Goal: Book appointment/travel/reservation

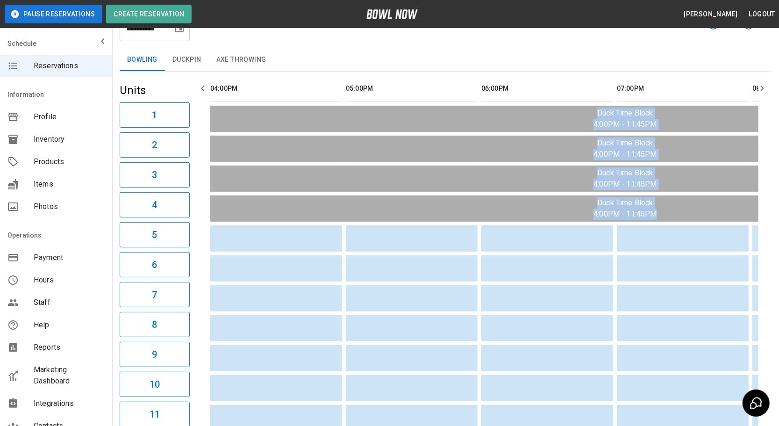
scroll to position [0, 262]
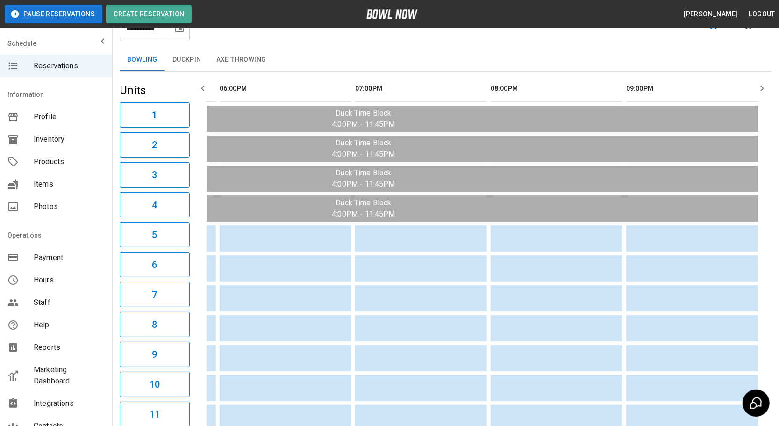
click at [388, 34] on div "**********" at bounding box center [446, 24] width 652 height 34
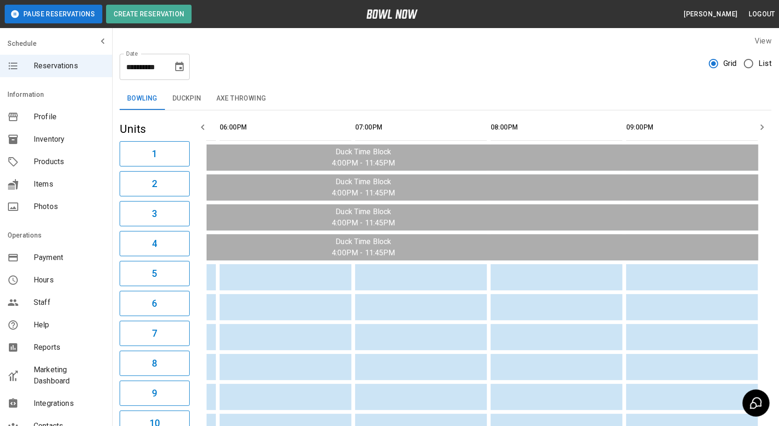
scroll to position [0, 0]
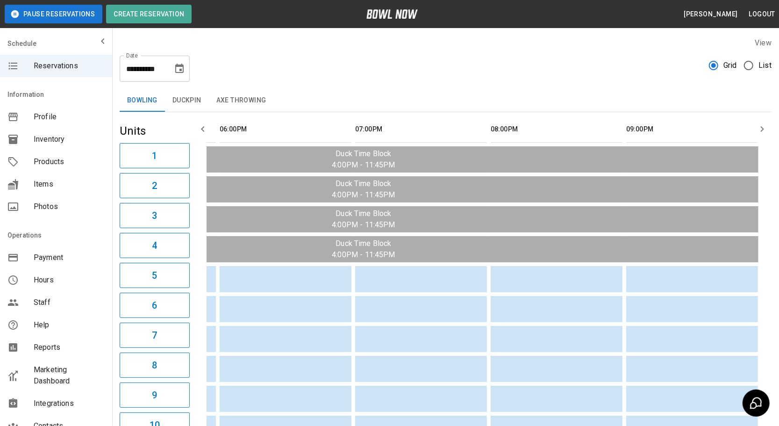
click at [178, 68] on icon "Choose date, selected date is Aug 21, 2025" at bounding box center [179, 68] width 11 height 11
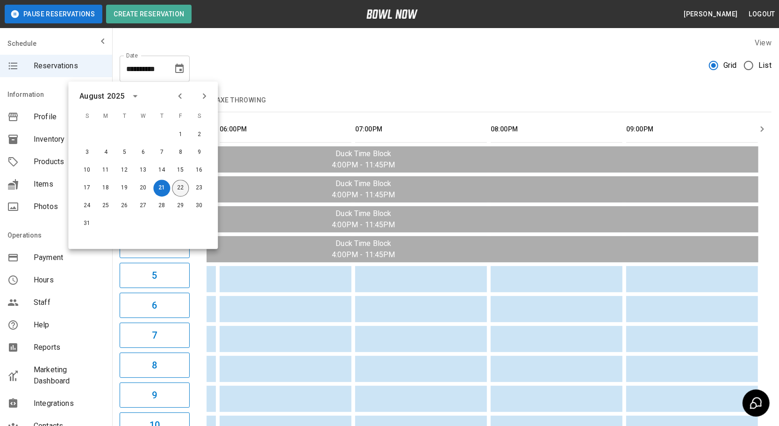
click at [179, 190] on button "22" at bounding box center [180, 188] width 17 height 17
type input "**********"
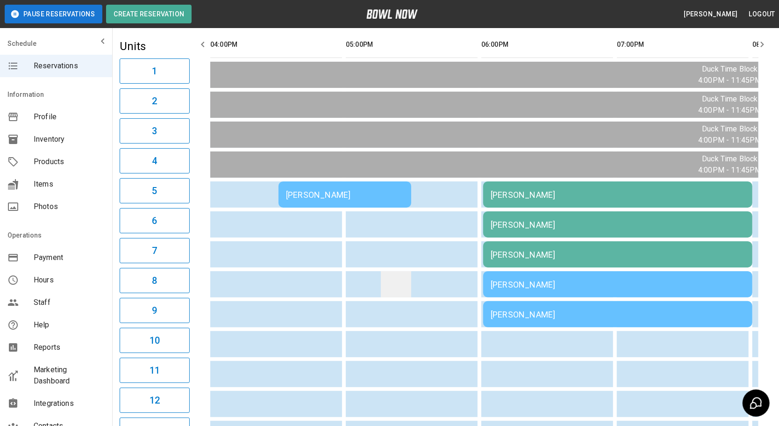
drag, startPoint x: 585, startPoint y: 255, endPoint x: 382, endPoint y: 271, distance: 203.6
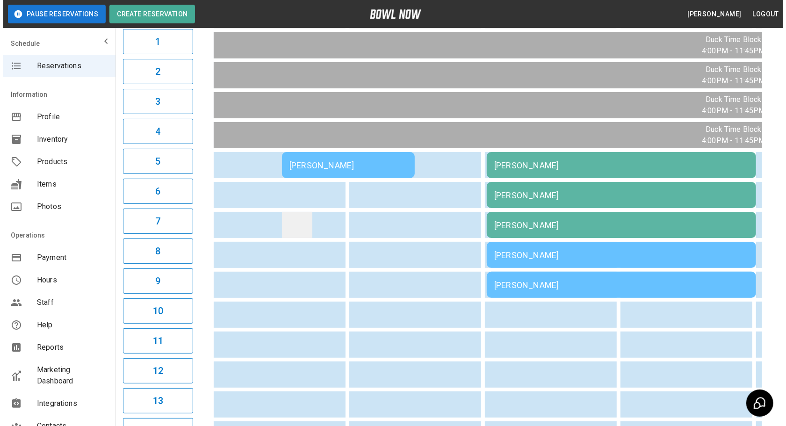
scroll to position [127, 0]
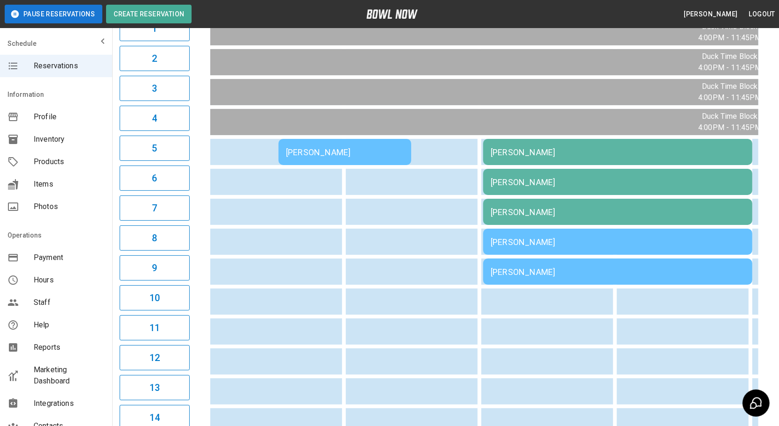
click at [331, 152] on div "[PERSON_NAME]" at bounding box center [345, 152] width 118 height 10
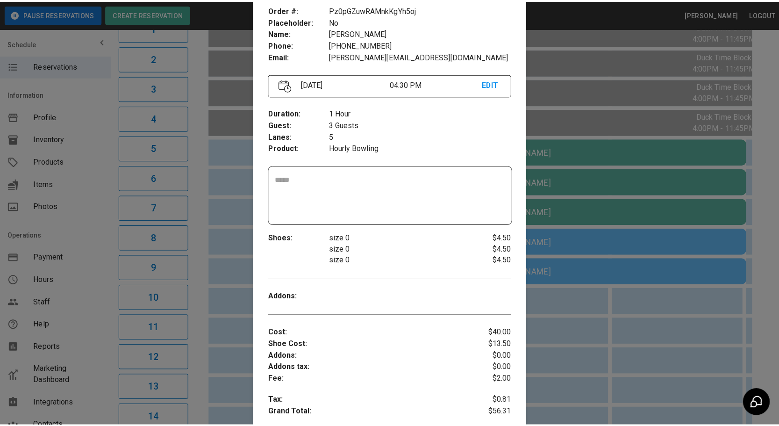
scroll to position [58, 0]
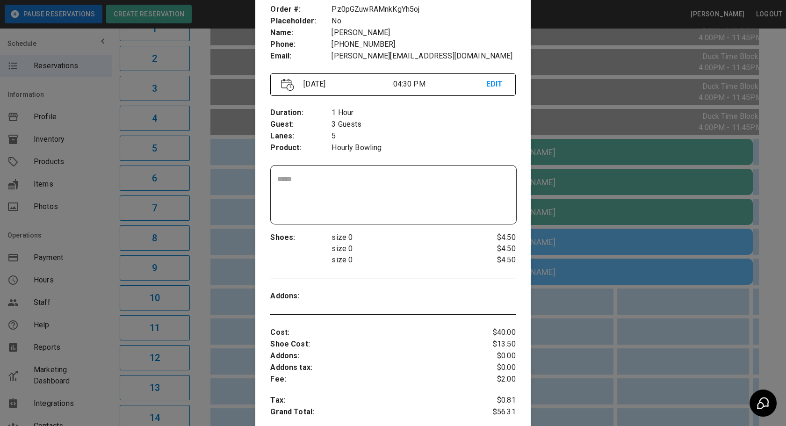
click at [579, 328] on div at bounding box center [393, 213] width 786 height 426
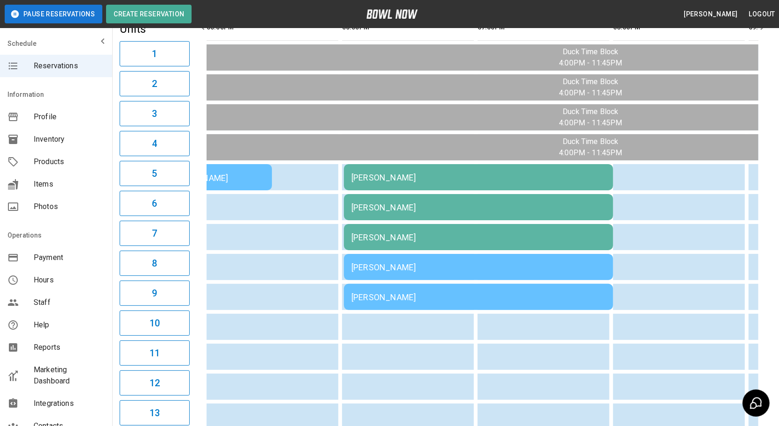
scroll to position [0, 0]
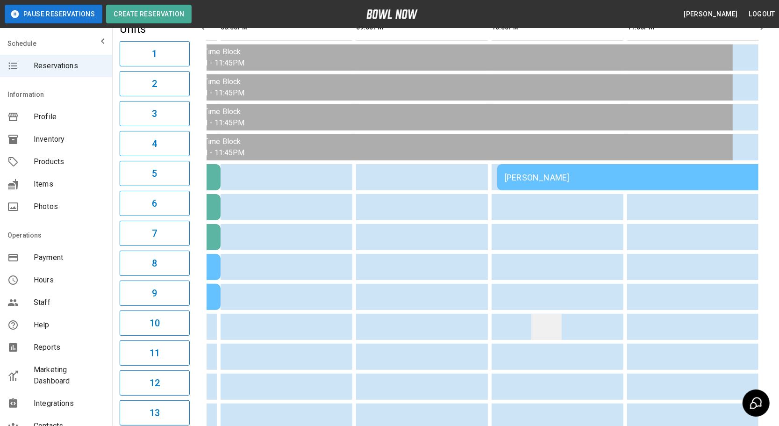
drag, startPoint x: 304, startPoint y: 323, endPoint x: 524, endPoint y: 331, distance: 219.9
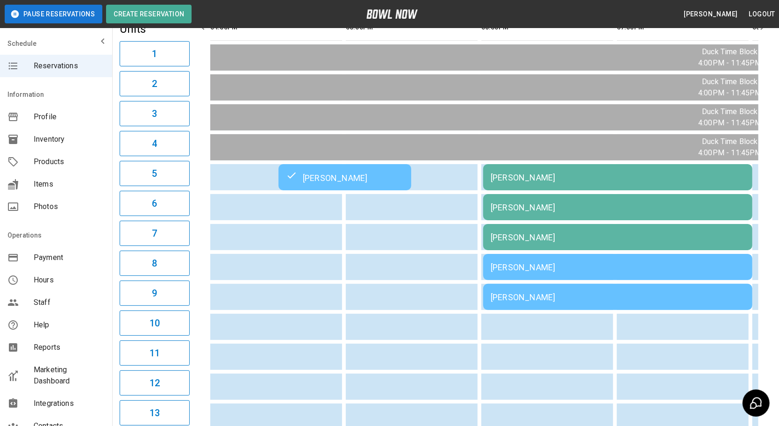
drag, startPoint x: 603, startPoint y: 328, endPoint x: 376, endPoint y: 324, distance: 226.8
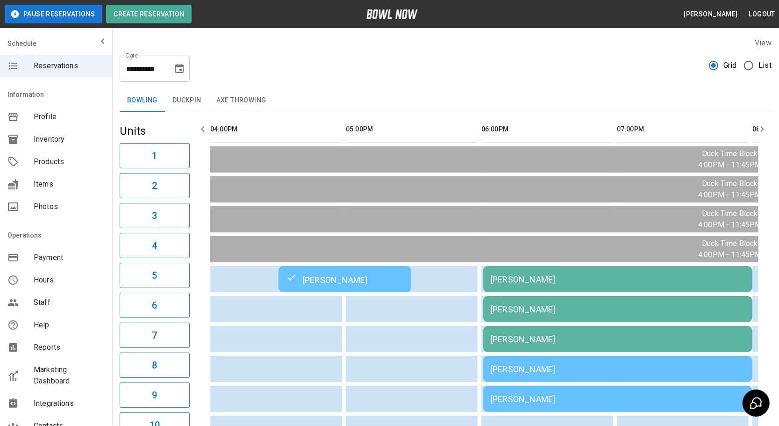
click at [181, 101] on button "Duckpin" at bounding box center [187, 100] width 44 height 22
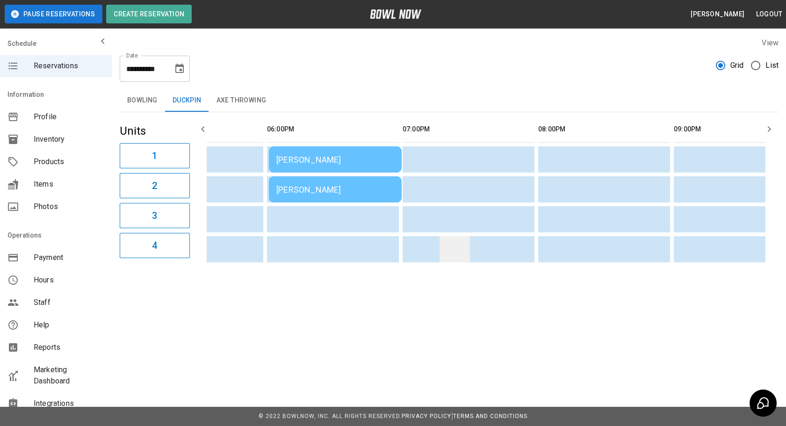
drag, startPoint x: 358, startPoint y: 243, endPoint x: 446, endPoint y: 236, distance: 88.1
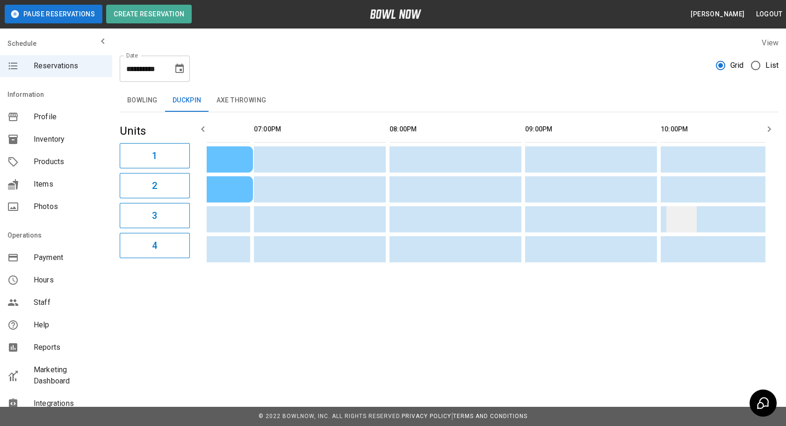
drag, startPoint x: 483, startPoint y: 236, endPoint x: 579, endPoint y: 219, distance: 97.3
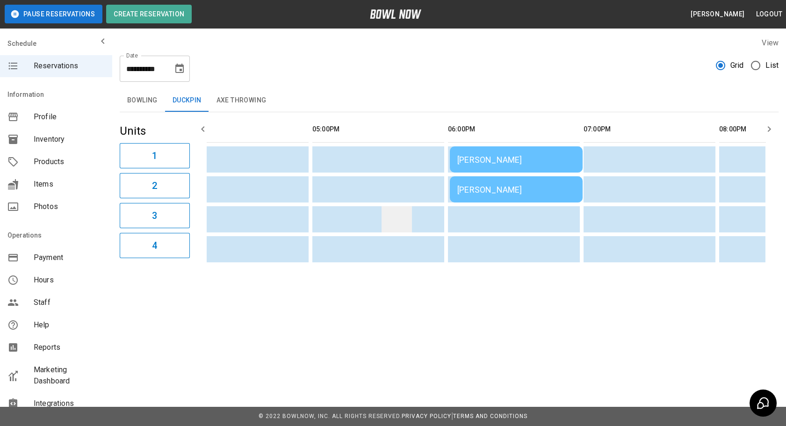
drag, startPoint x: 575, startPoint y: 220, endPoint x: 426, endPoint y: 227, distance: 148.8
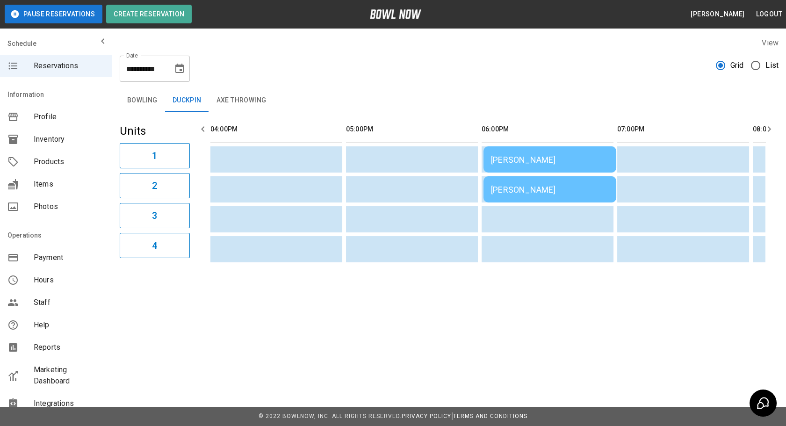
click at [540, 199] on td "[PERSON_NAME]" at bounding box center [549, 189] width 133 height 26
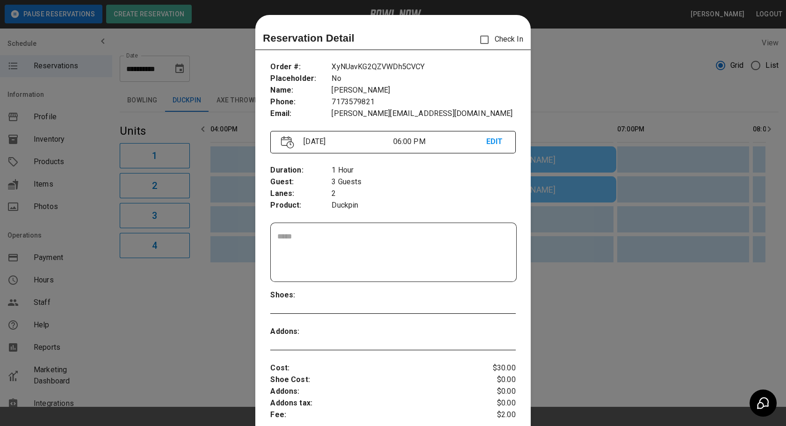
click at [638, 334] on div at bounding box center [393, 213] width 786 height 426
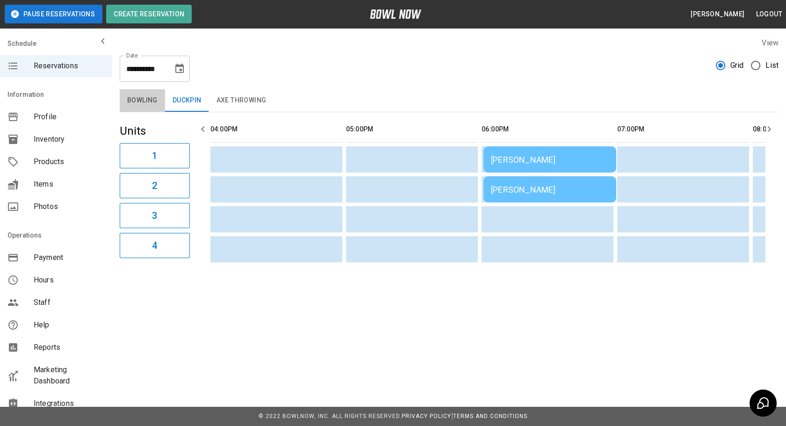
drag, startPoint x: 151, startPoint y: 102, endPoint x: 249, endPoint y: 166, distance: 117.6
click at [151, 102] on button "Bowling" at bounding box center [142, 100] width 45 height 22
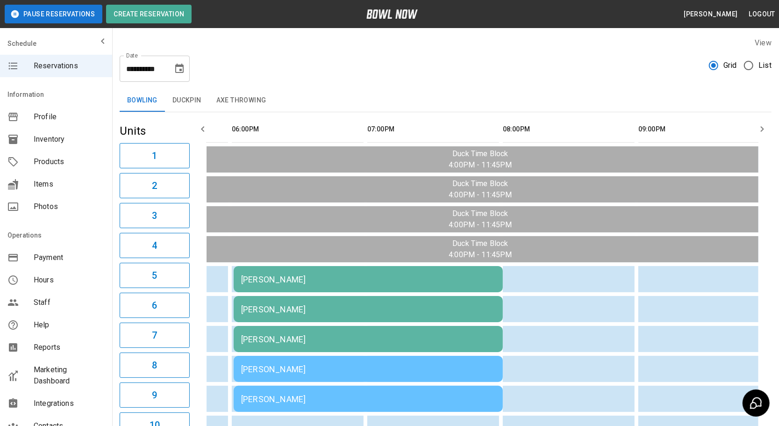
scroll to position [0, 198]
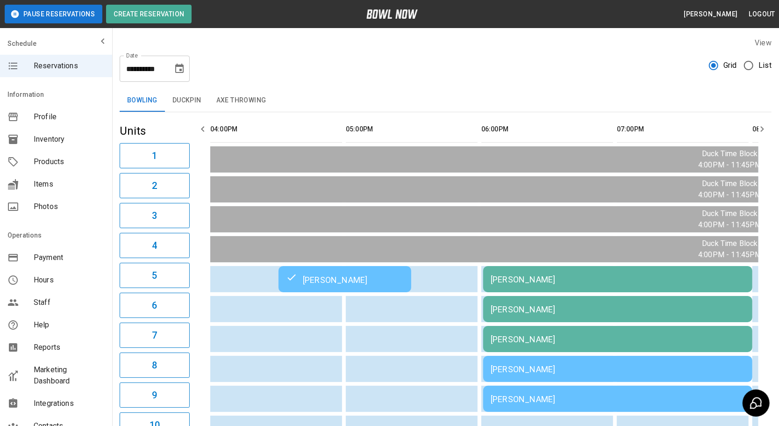
click at [200, 107] on button "Duckpin" at bounding box center [187, 100] width 44 height 22
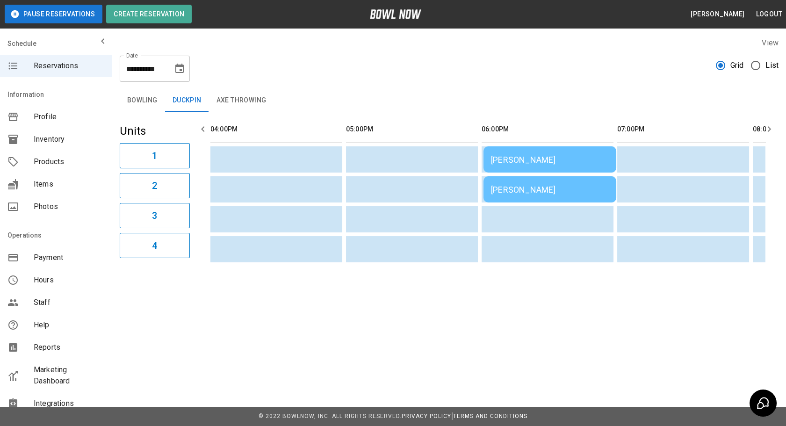
click at [240, 101] on button "Axe Throwing" at bounding box center [241, 100] width 65 height 22
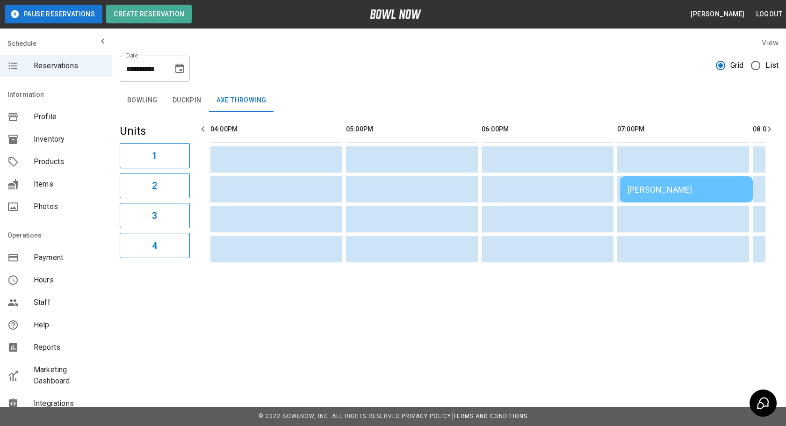
click at [149, 99] on button "Bowling" at bounding box center [142, 100] width 45 height 22
